Goal: Task Accomplishment & Management: Use online tool/utility

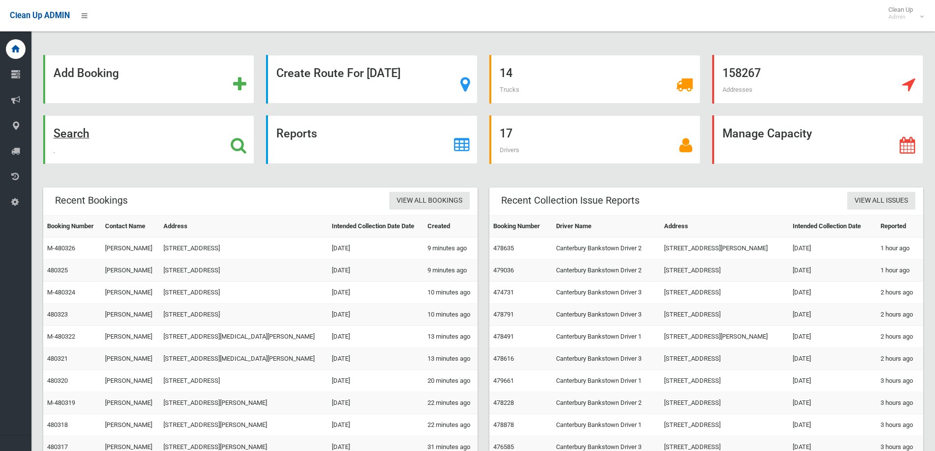
click at [238, 145] on icon at bounding box center [239, 145] width 16 height 17
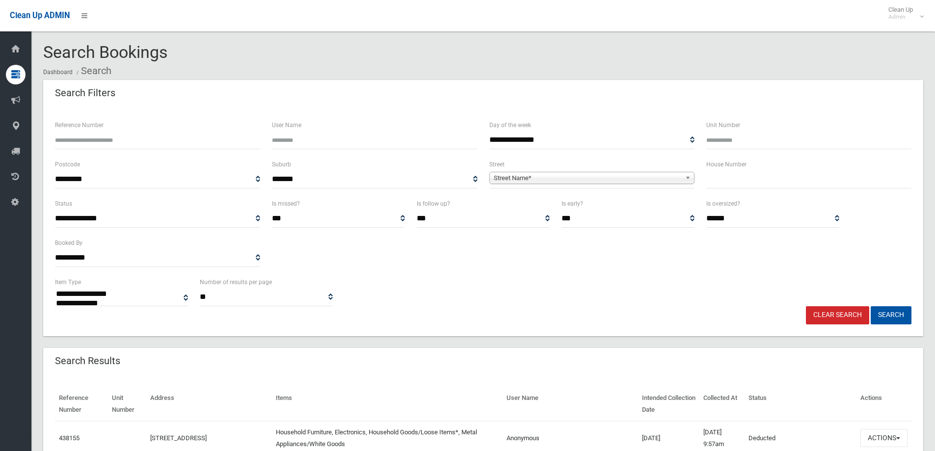
select select
click at [763, 179] on input "text" at bounding box center [808, 179] width 205 height 18
type input "*"
